Goal: Task Accomplishment & Management: Manage account settings

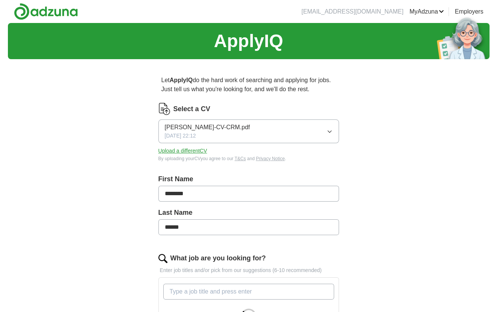
click at [317, 132] on button "[PERSON_NAME]-CV-CRM.pdf [DATE] 22:12" at bounding box center [248, 131] width 181 height 24
click at [343, 164] on div "Let ApplyIQ do the hard work of searching and applying for jobs. Just tell us w…" at bounding box center [248, 311] width 241 height 492
click at [182, 151] on button "Upload a different CV" at bounding box center [182, 151] width 49 height 8
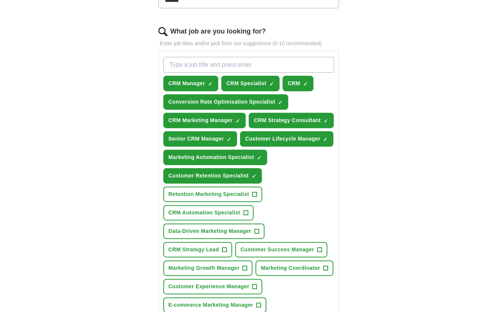
scroll to position [227, 0]
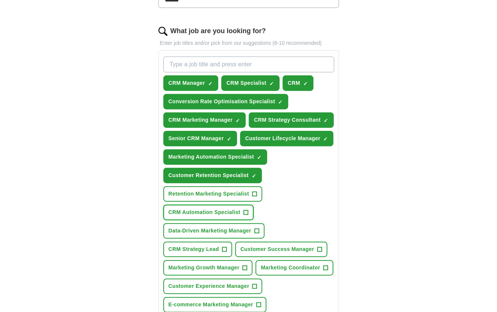
click at [203, 210] on span "CRM Automation Specialist" at bounding box center [205, 212] width 72 height 8
click at [207, 248] on span "CRM Strategy Lead" at bounding box center [194, 249] width 50 height 8
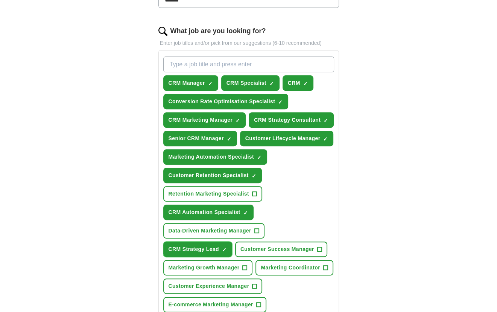
scroll to position [259, 0]
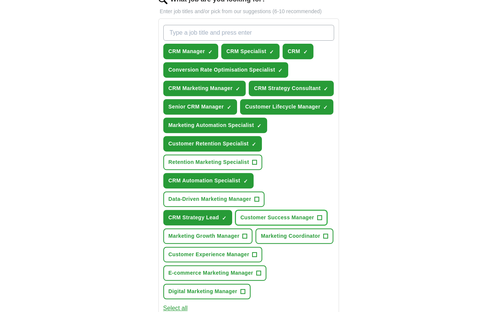
click at [269, 216] on span "Customer Success Manager" at bounding box center [277, 217] width 74 height 8
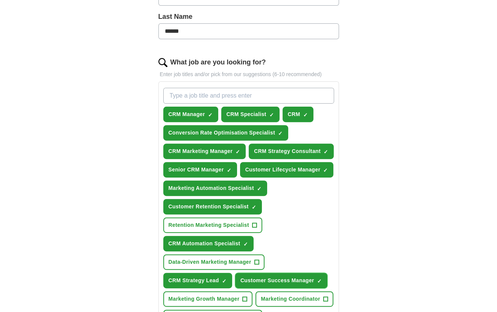
scroll to position [191, 0]
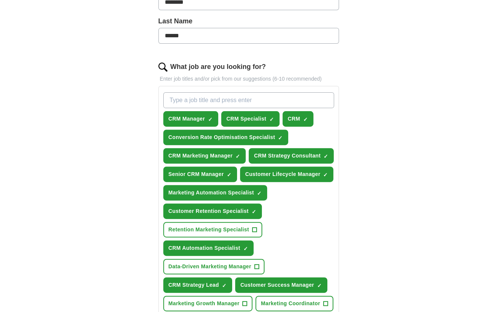
click at [262, 101] on input "What job are you looking for?" at bounding box center [248, 100] width 171 height 16
click at [192, 228] on span "Retention Marketing Specialist" at bounding box center [209, 229] width 81 height 8
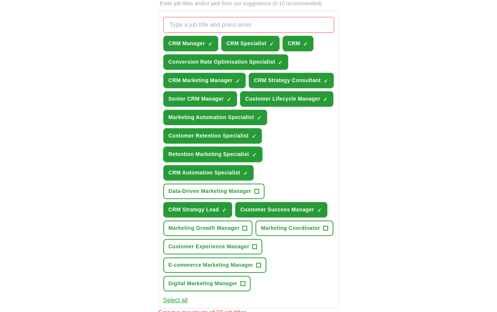
scroll to position [265, 0]
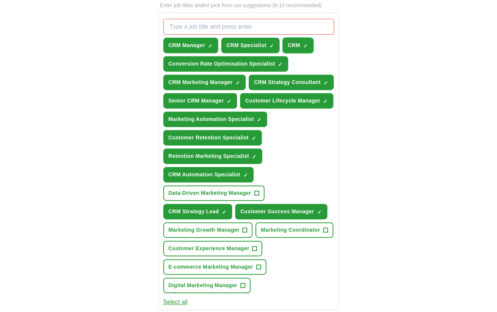
click at [294, 46] on span "CRM" at bounding box center [294, 45] width 12 height 8
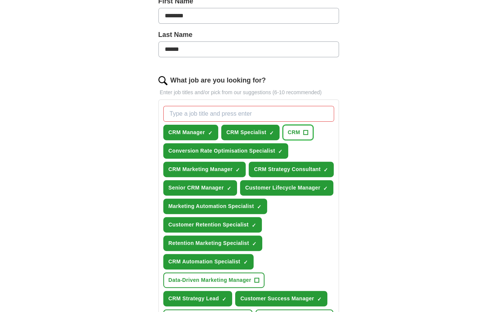
scroll to position [177, 0]
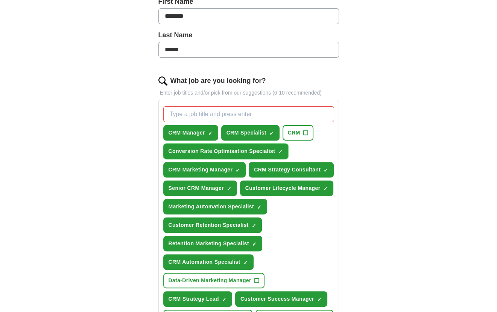
click at [219, 151] on span "Conversion Rate Optimisation Specialist" at bounding box center [222, 151] width 107 height 8
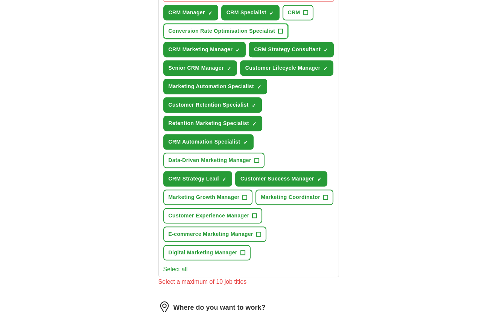
scroll to position [295, 0]
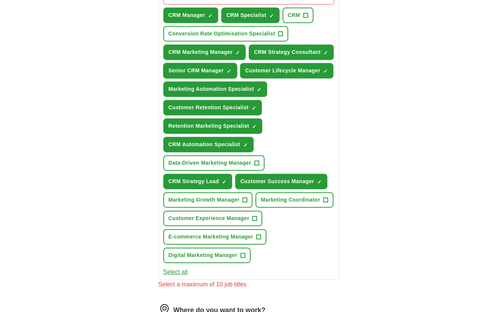
click at [197, 67] on span "Senior CRM Manager" at bounding box center [196, 71] width 55 height 8
click at [283, 177] on span "Customer Success Manager" at bounding box center [277, 181] width 74 height 8
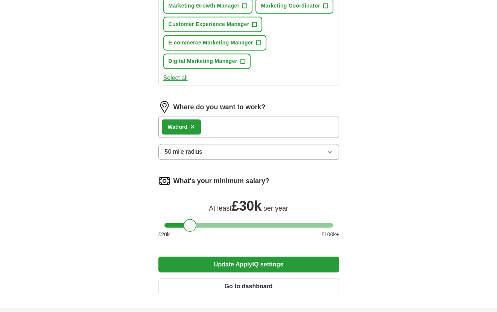
scroll to position [563, 0]
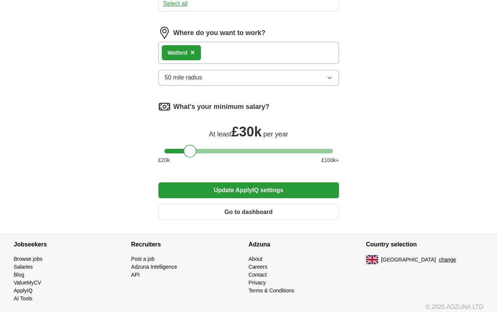
click at [220, 187] on button "Update ApplyIQ settings" at bounding box center [248, 190] width 181 height 16
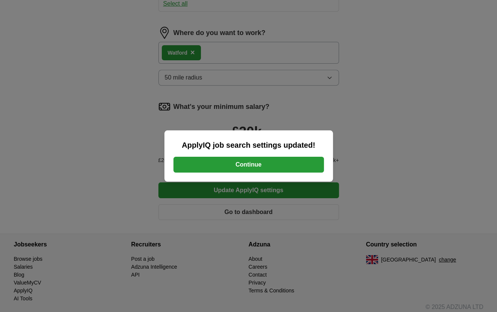
click at [224, 167] on button "Continue" at bounding box center [249, 165] width 151 height 16
